Goal: Task Accomplishment & Management: Manage account settings

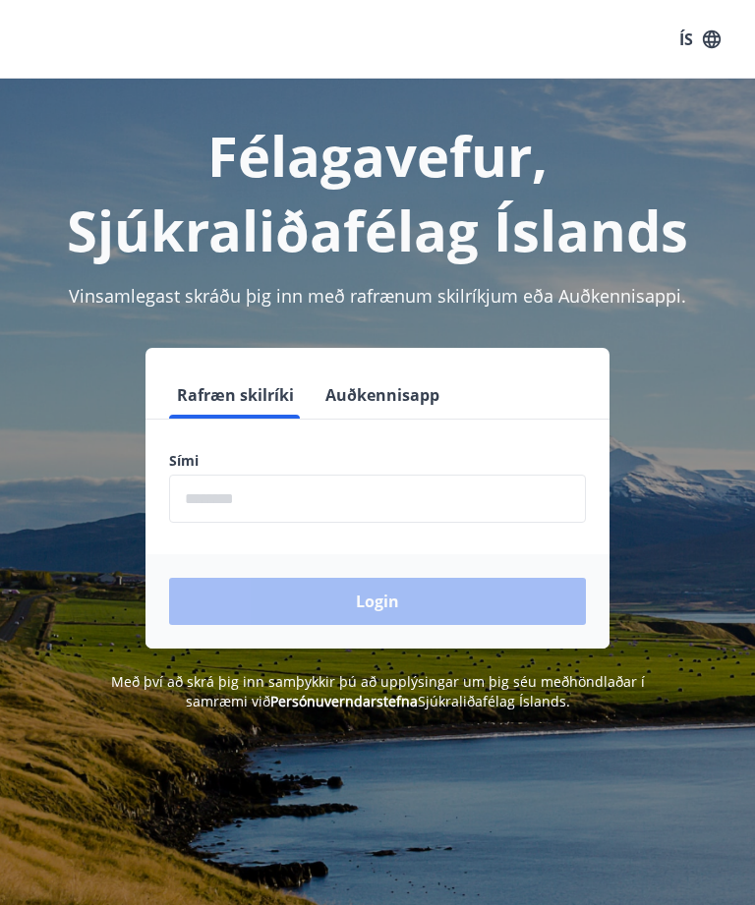
click at [314, 505] on input "phone" at bounding box center [377, 499] width 417 height 48
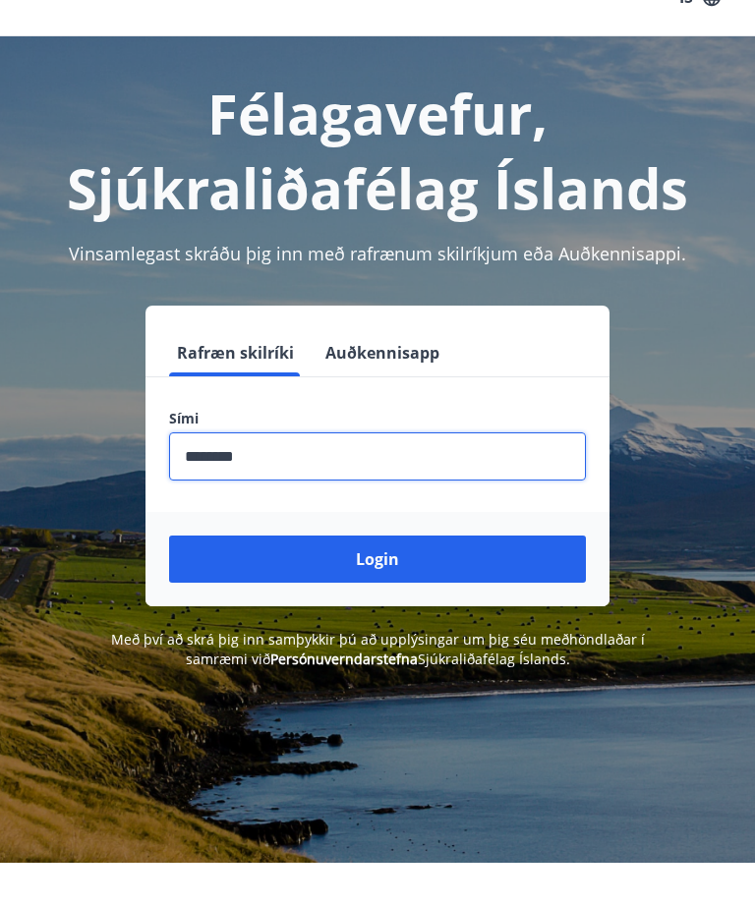
type input "********"
click at [524, 578] on button "Login" at bounding box center [377, 601] width 417 height 47
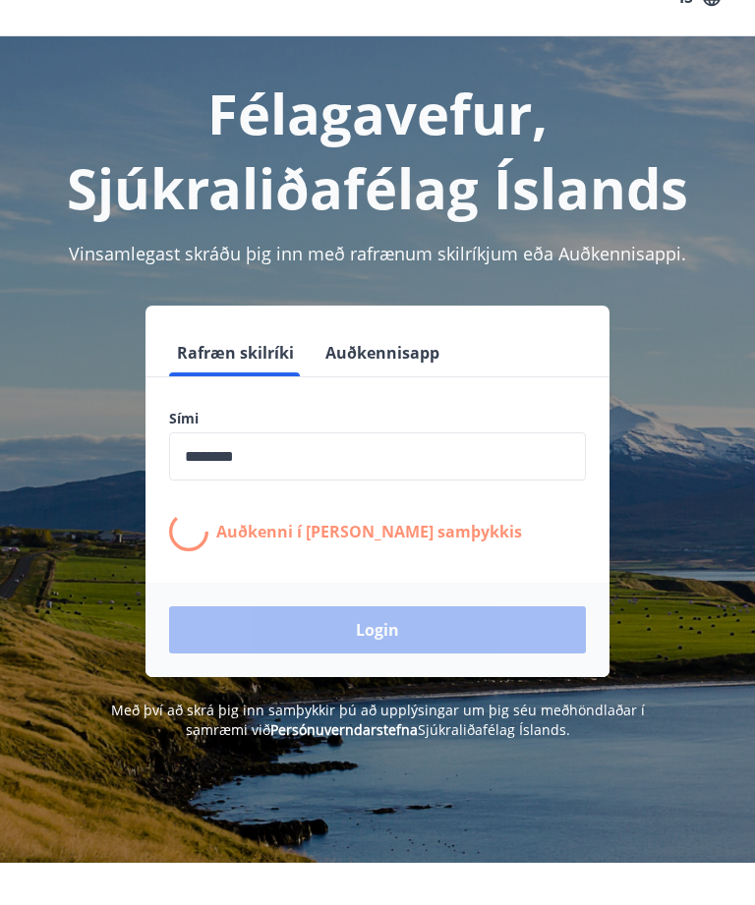
scroll to position [42, 0]
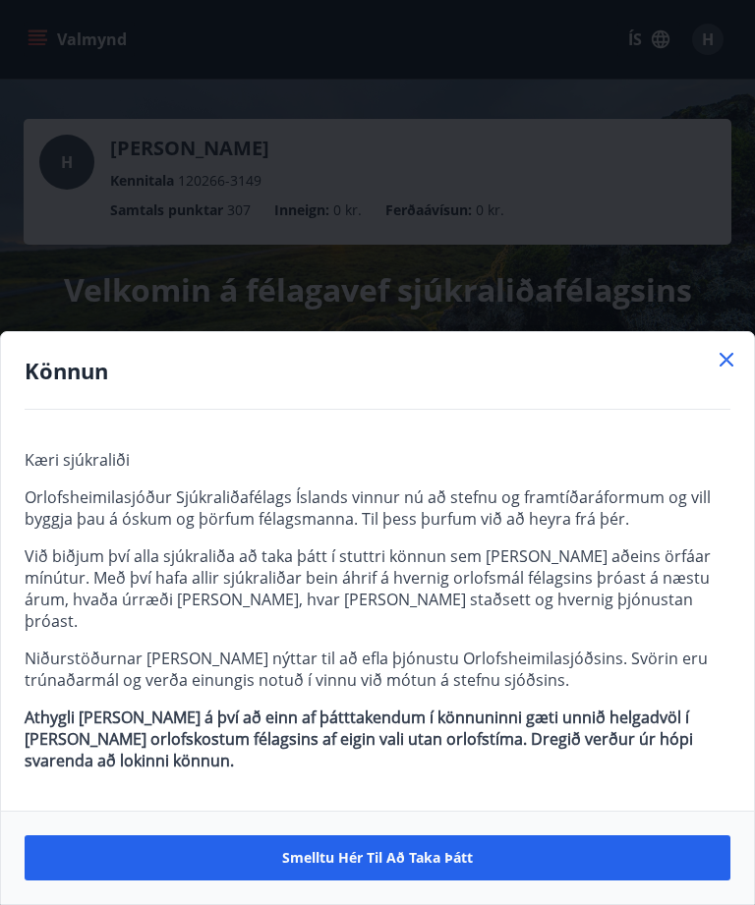
click at [428, 854] on span "Smelltu hér til að taka þátt" at bounding box center [377, 858] width 191 height 20
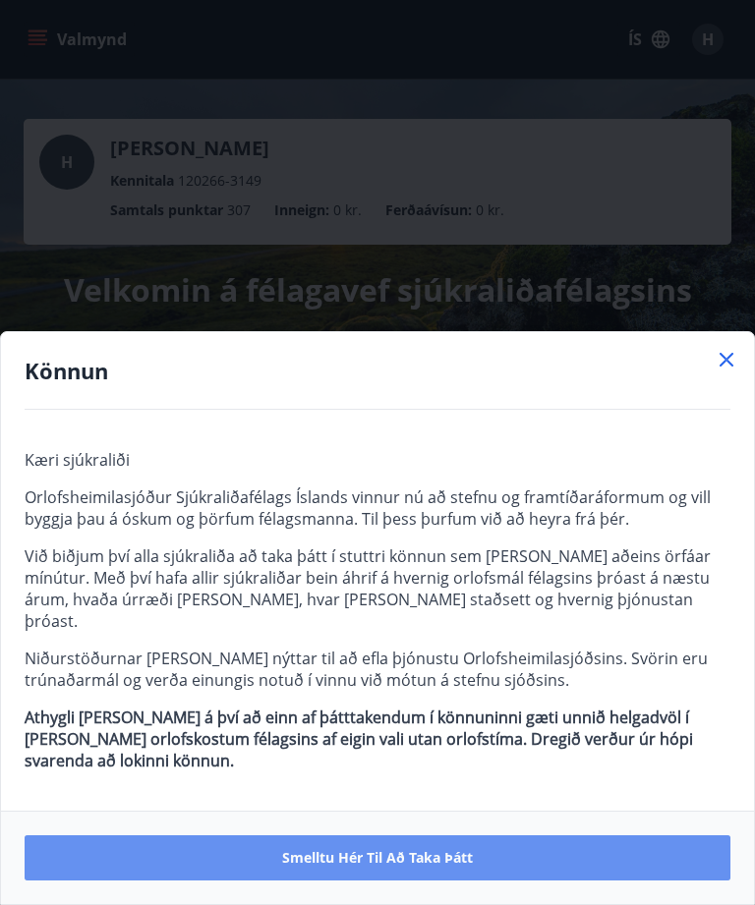
click at [511, 866] on button "Smelltu hér til að taka þátt" at bounding box center [377, 857] width 705 height 45
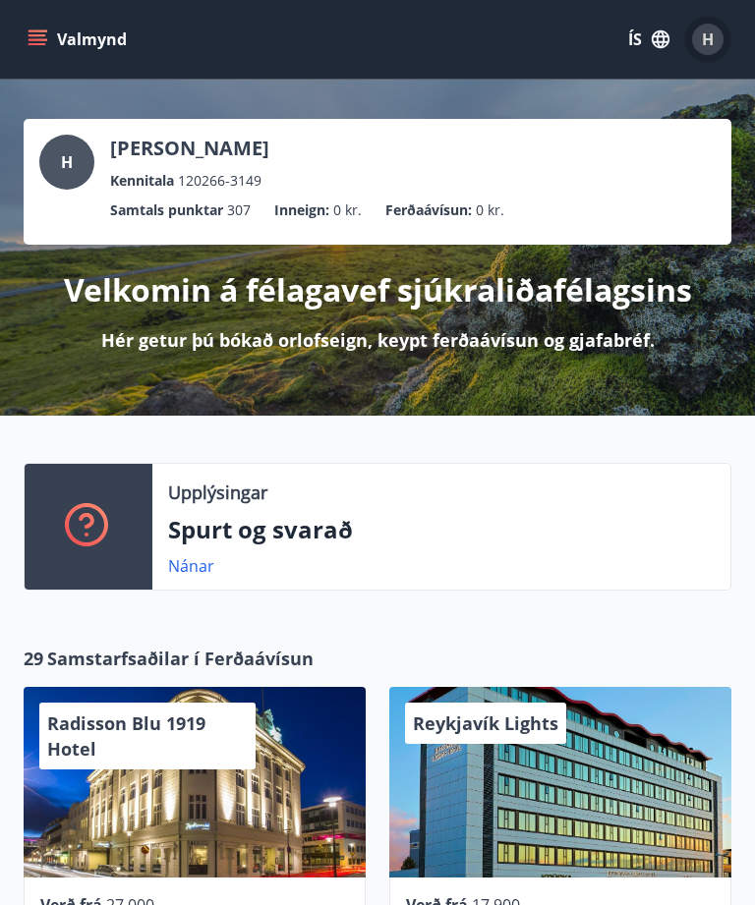
click at [713, 36] on span "H" at bounding box center [707, 39] width 12 height 22
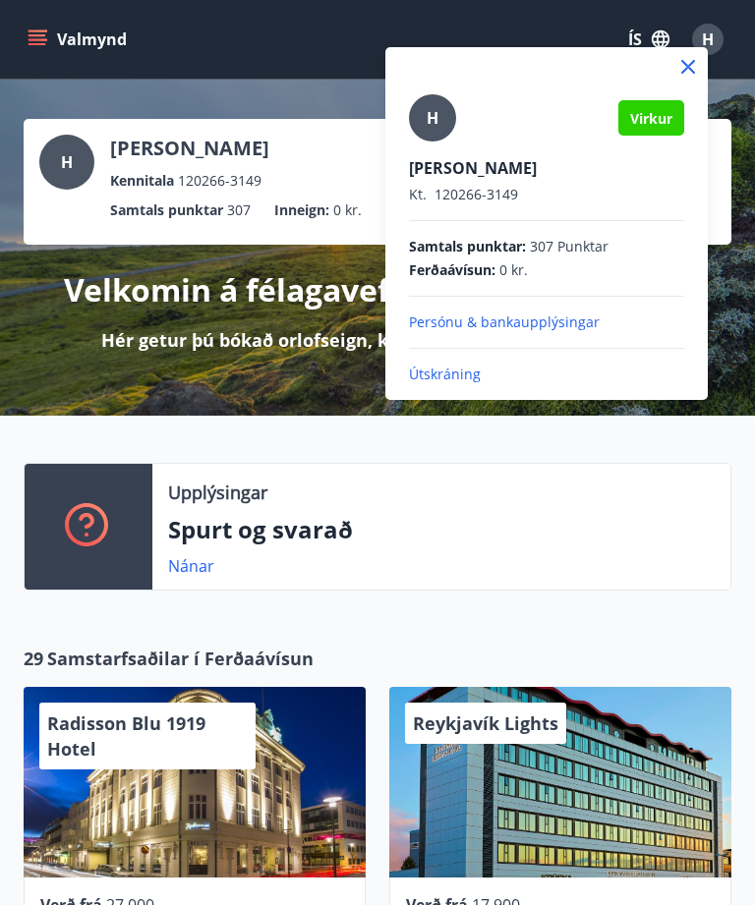
click at [476, 374] on p "Útskráning" at bounding box center [546, 374] width 275 height 20
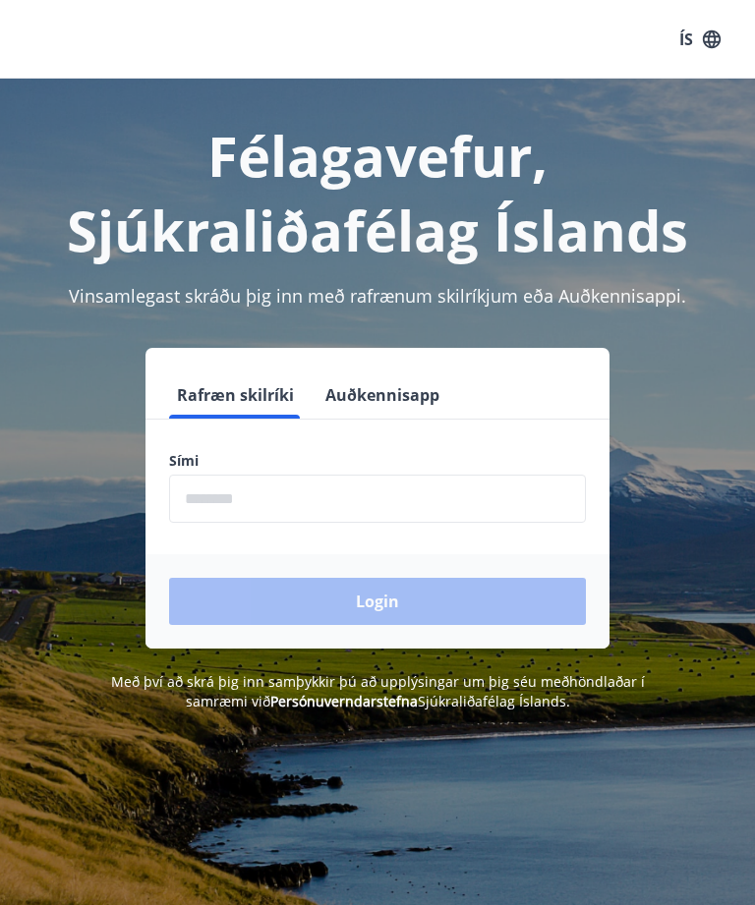
click at [274, 496] on input "phone" at bounding box center [377, 499] width 417 height 48
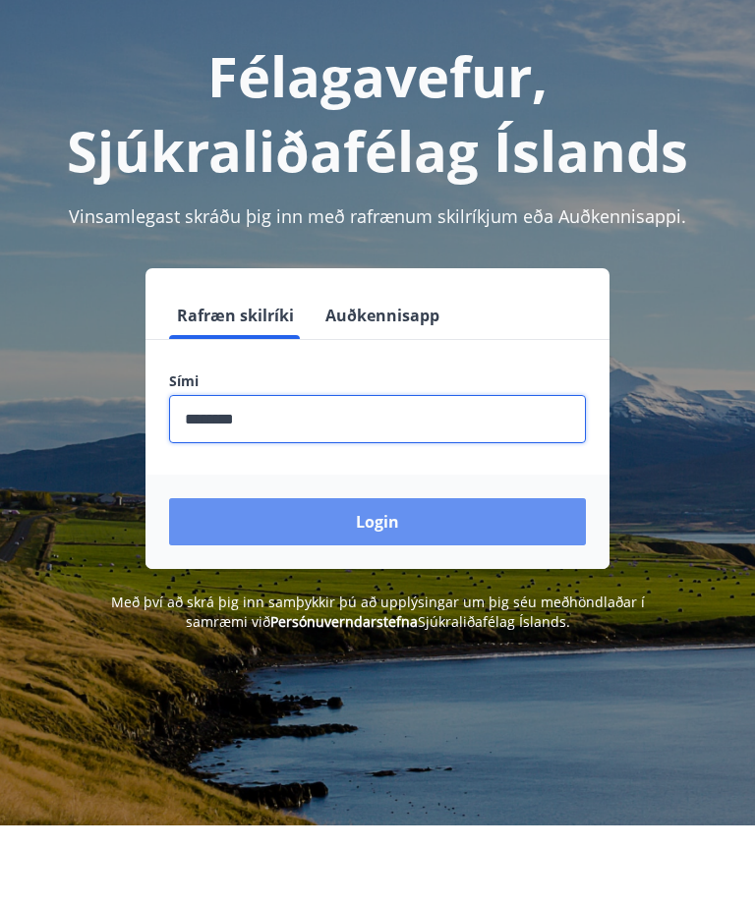
type input "********"
click at [476, 578] on button "Login" at bounding box center [377, 601] width 417 height 47
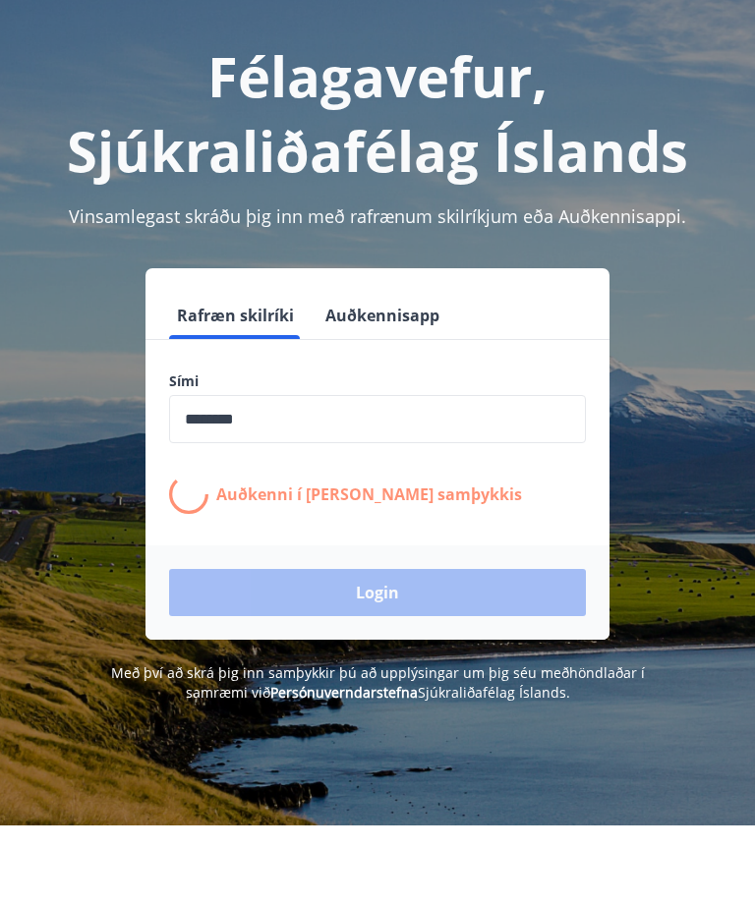
scroll to position [80, 0]
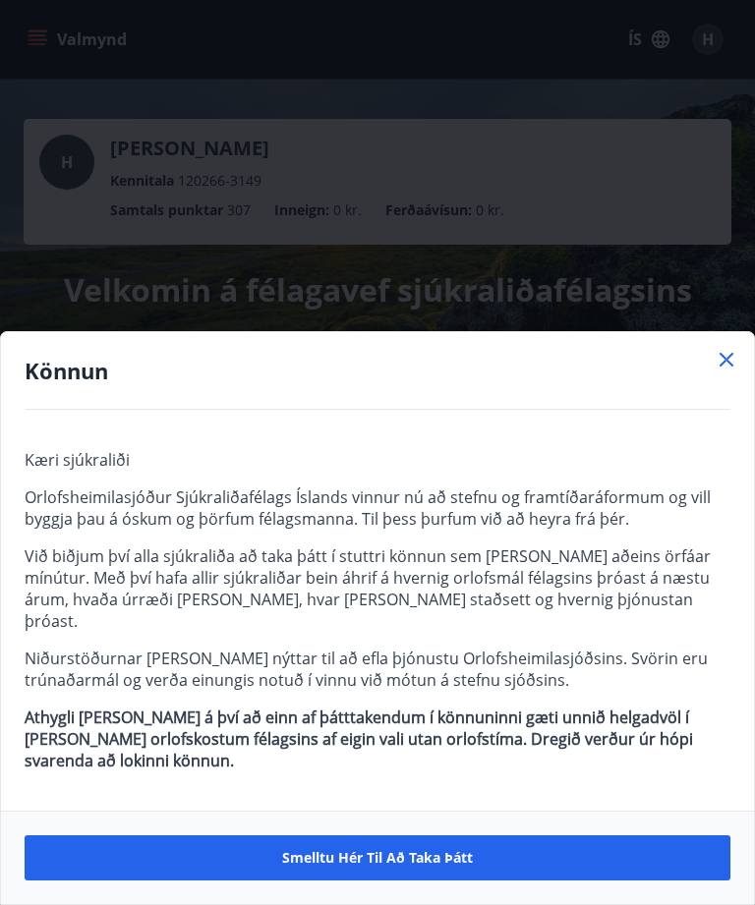
click at [704, 385] on h4 "Könnun" at bounding box center [377, 370] width 705 height 29
click at [724, 371] on icon at bounding box center [726, 360] width 24 height 24
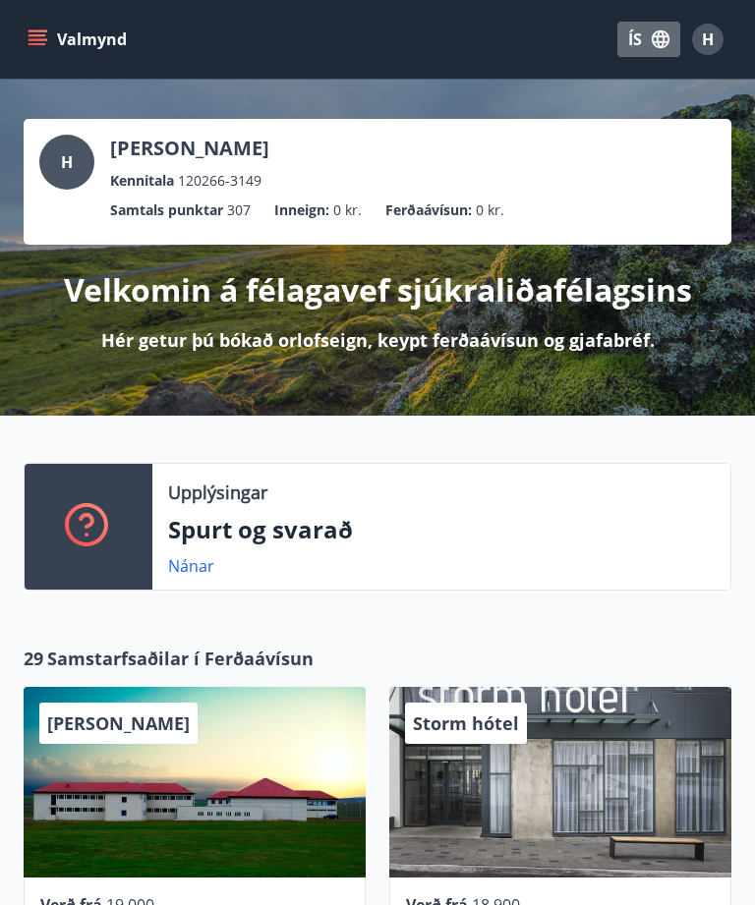
click at [656, 40] on icon "button" at bounding box center [660, 39] width 18 height 18
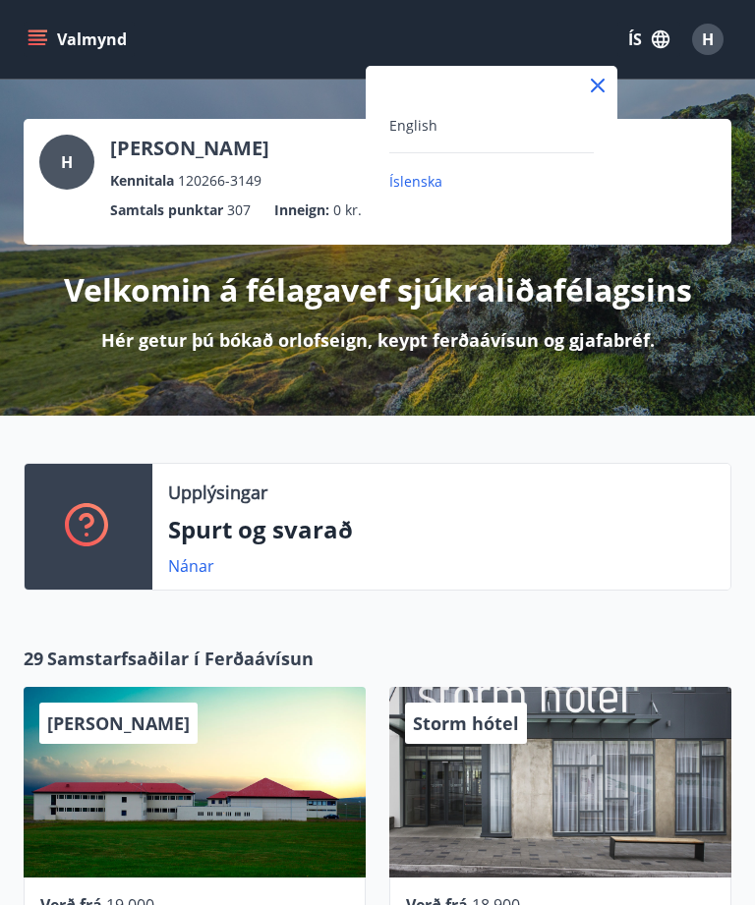
click at [453, 133] on div "English" at bounding box center [491, 125] width 204 height 24
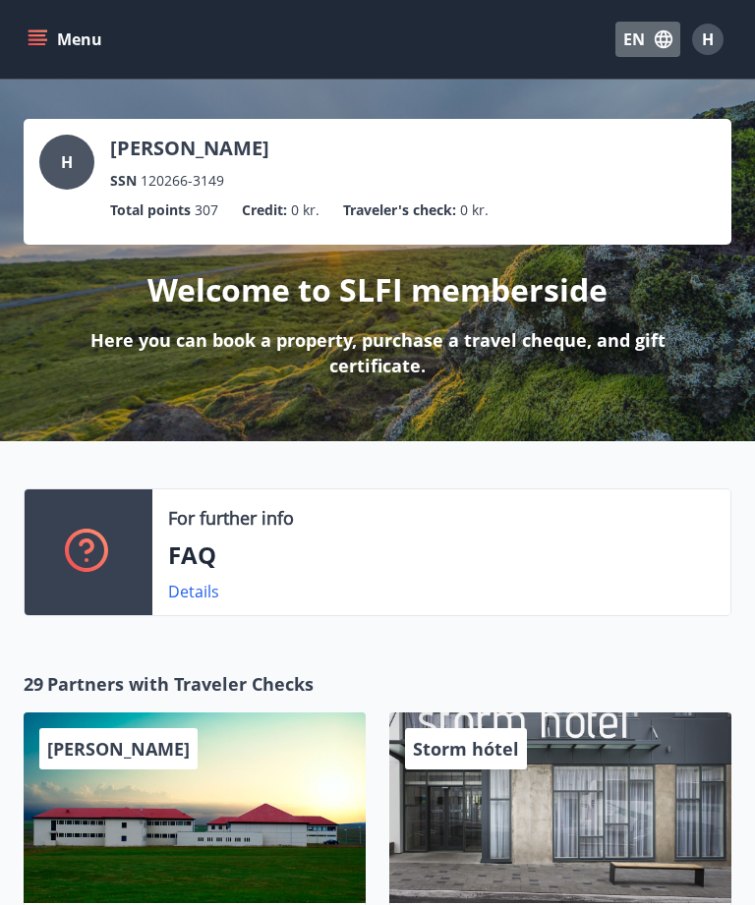
click at [658, 47] on icon "button" at bounding box center [663, 39] width 22 height 22
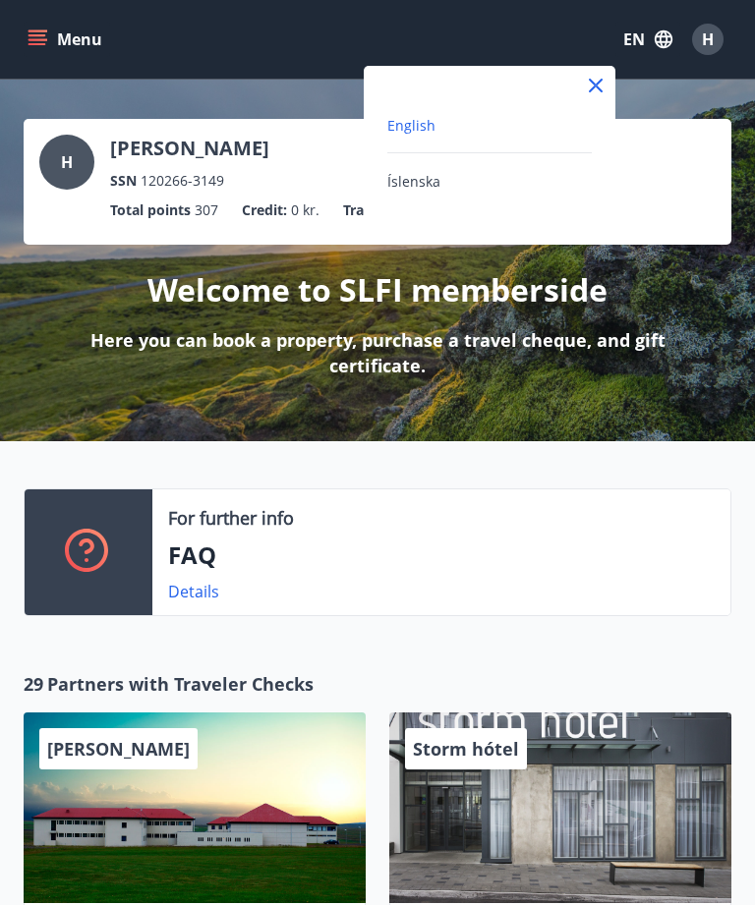
click at [483, 178] on div "Íslenska" at bounding box center [489, 181] width 204 height 24
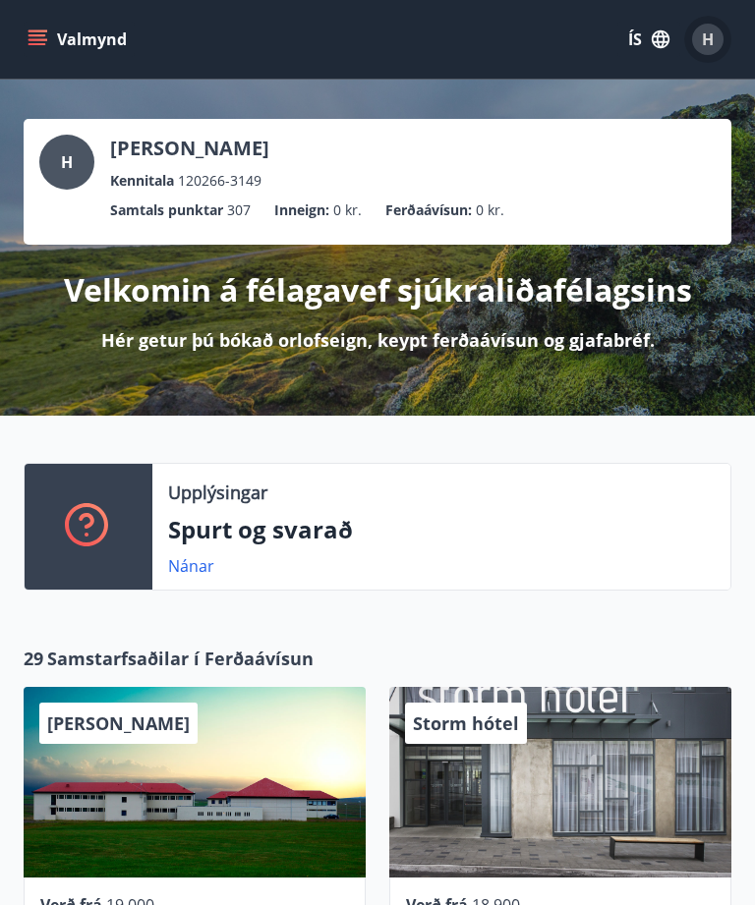
click at [704, 47] on span "H" at bounding box center [707, 39] width 12 height 22
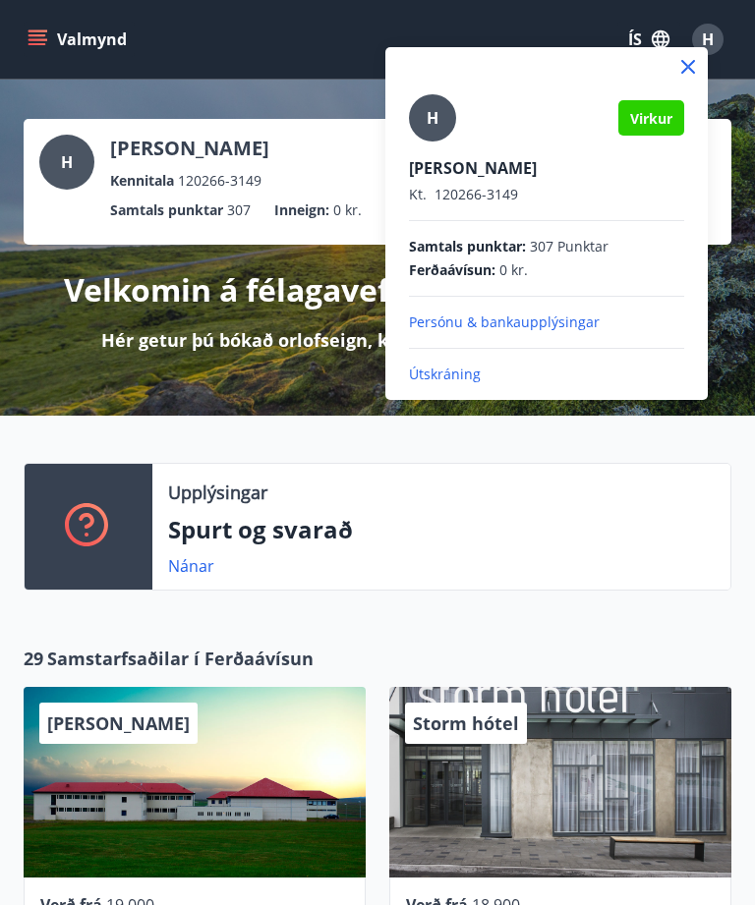
click at [588, 327] on p "Persónu & bankaupplýsingar" at bounding box center [546, 322] width 275 height 20
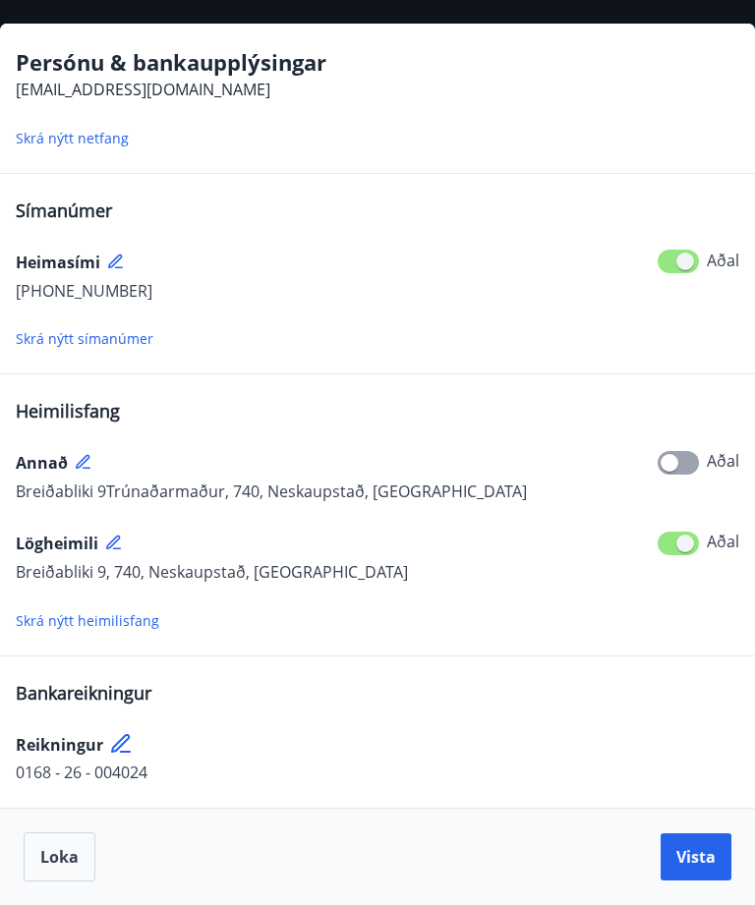
scroll to position [81, 0]
click at [55, 850] on span "Loka" at bounding box center [59, 857] width 38 height 22
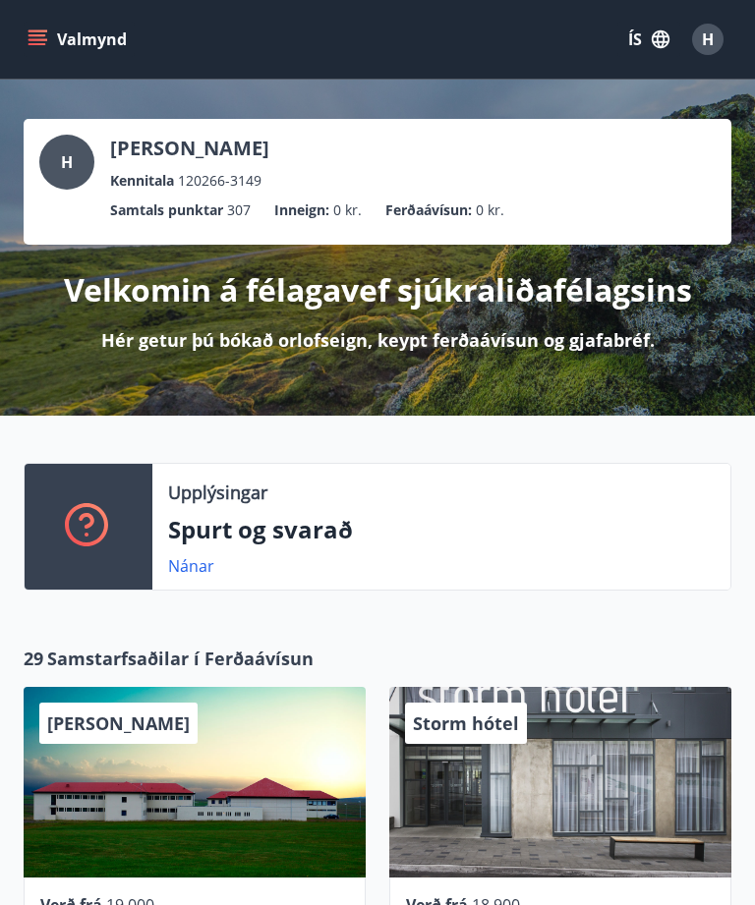
click at [566, 765] on div "Storm hótel" at bounding box center [560, 782] width 342 height 191
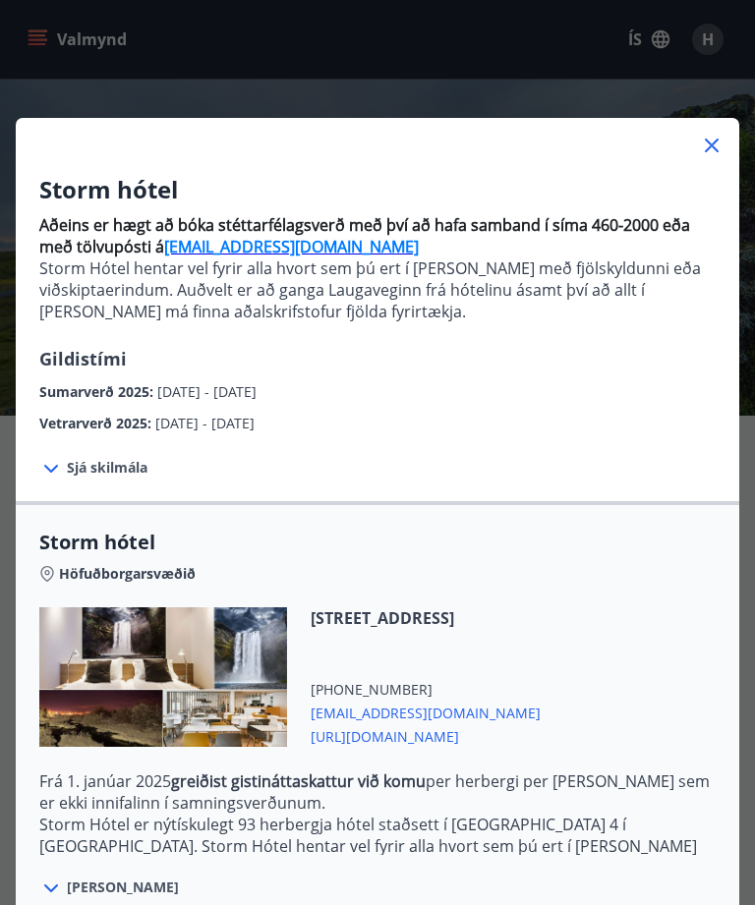
scroll to position [0, 0]
click at [714, 146] on icon at bounding box center [712, 146] width 24 height 24
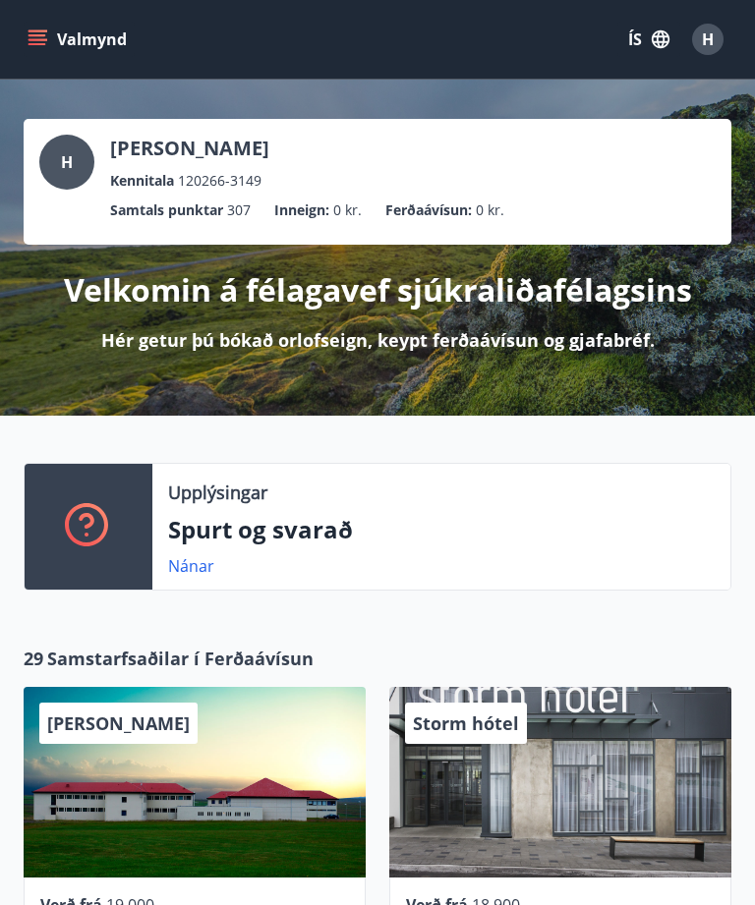
click at [100, 47] on button "Valmynd" at bounding box center [79, 39] width 111 height 35
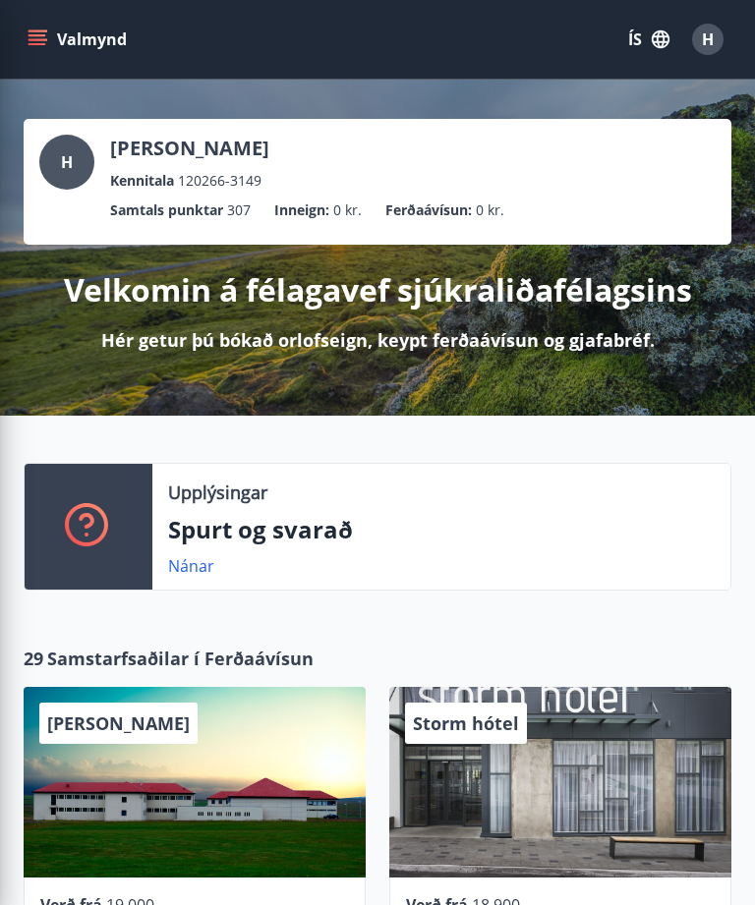
click at [698, 53] on span "H" at bounding box center [707, 39] width 31 height 31
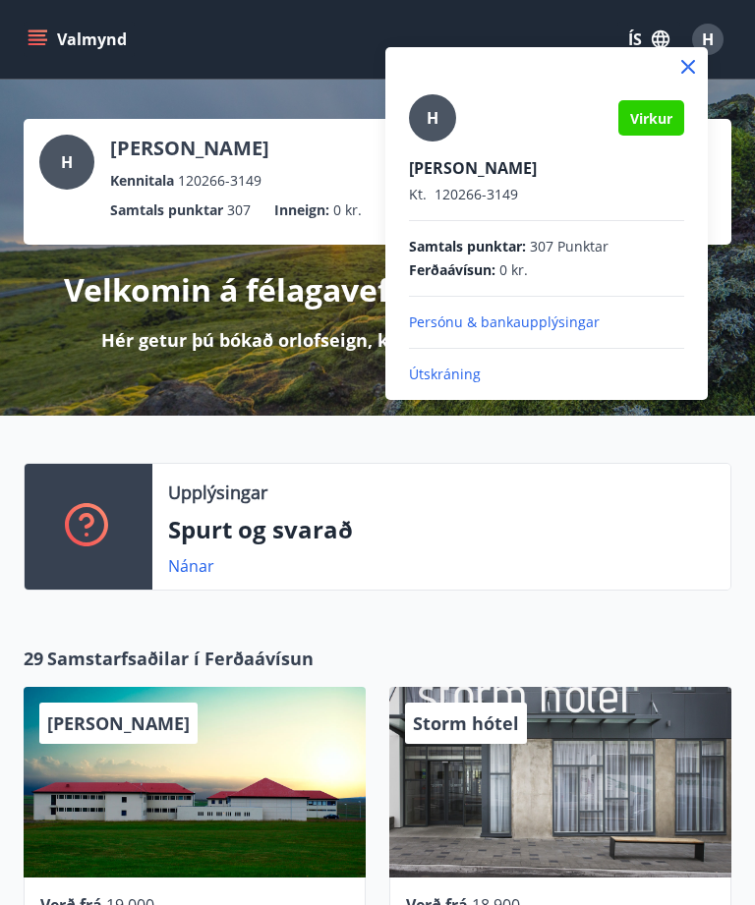
click at [483, 382] on p "Útskráning" at bounding box center [546, 374] width 275 height 20
